Goal: Find specific page/section: Find specific page/section

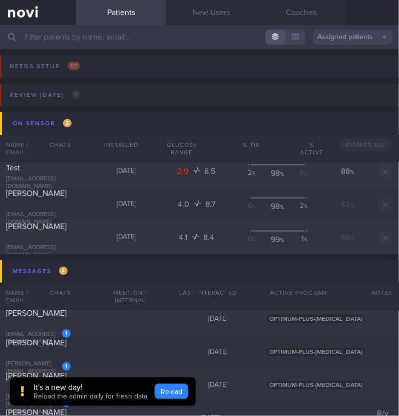
click at [170, 393] on button "Reload" at bounding box center [172, 391] width 34 height 15
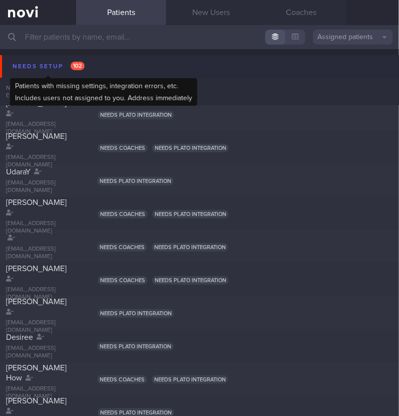
click at [24, 67] on div "Needs setup 102" at bounding box center [48, 67] width 77 height 14
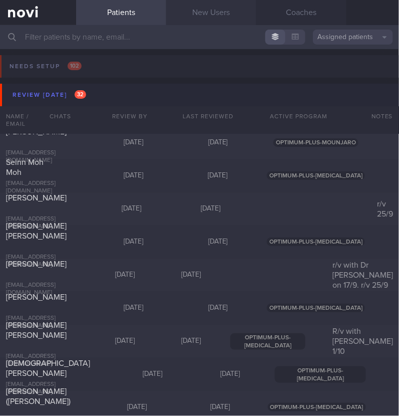
click at [203, 20] on link "New Users" at bounding box center [211, 12] width 90 height 25
